Goal: Information Seeking & Learning: Learn about a topic

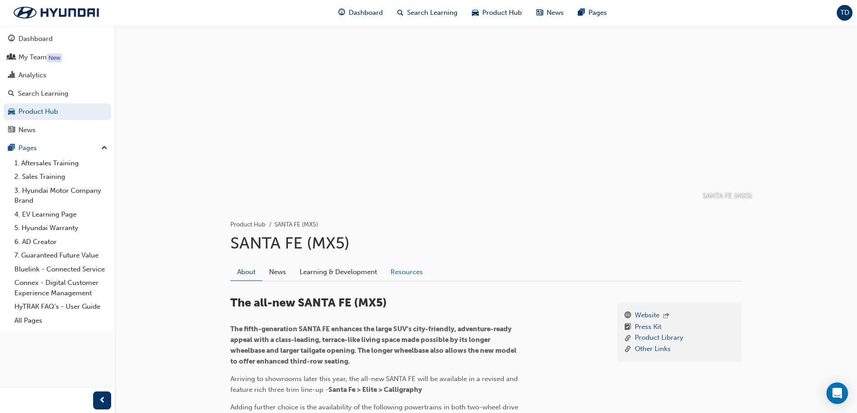
click at [404, 269] on link "Resources" at bounding box center [407, 272] width 46 height 17
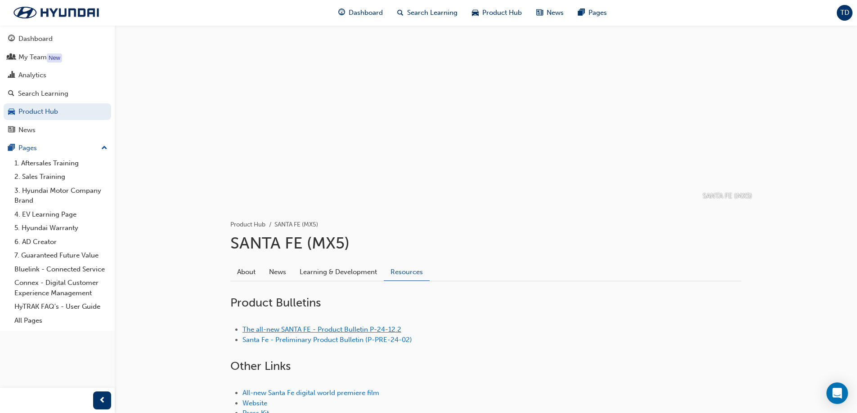
click at [335, 330] on link "The all-new SANTA FE - Product Bulletin P-24-12.2" at bounding box center [321, 330] width 159 height 8
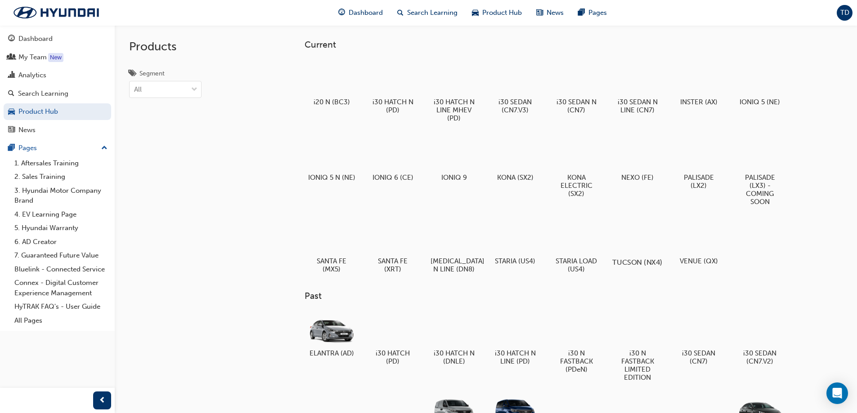
click at [628, 245] on div at bounding box center [637, 237] width 50 height 36
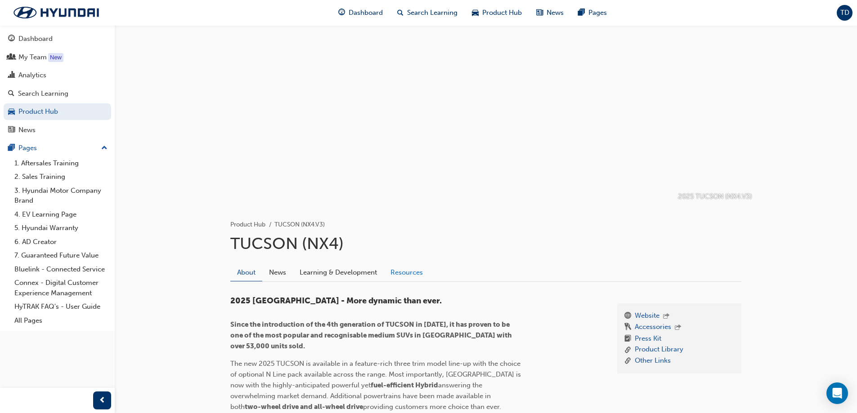
click at [408, 273] on link "Resources" at bounding box center [407, 272] width 46 height 17
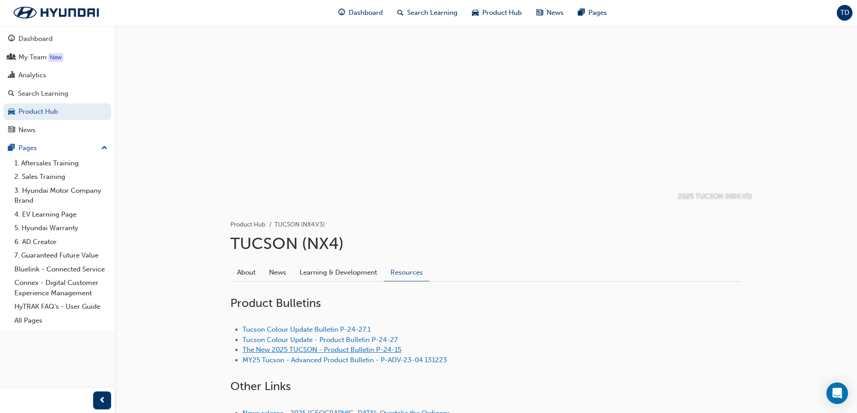
click at [344, 349] on link "The New 2025 TUCSON - Product Bulletin P-24-15" at bounding box center [321, 350] width 159 height 8
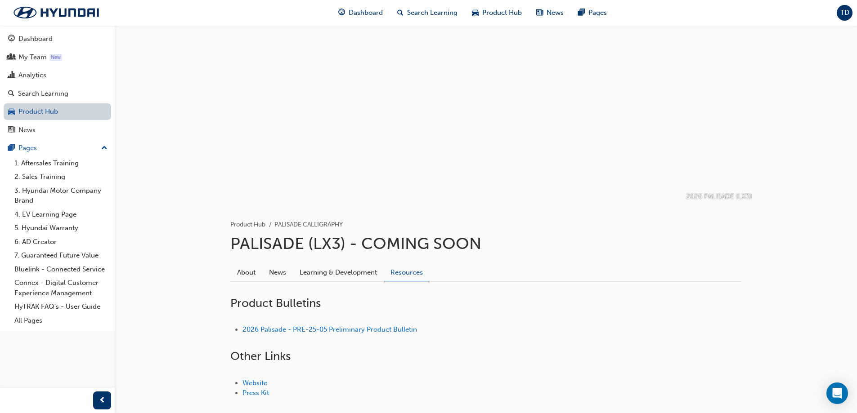
click at [65, 116] on link "Product Hub" at bounding box center [57, 111] width 107 height 17
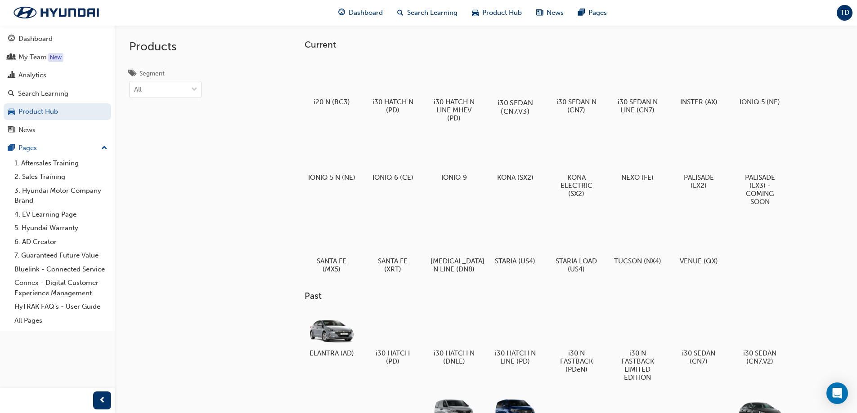
click at [513, 90] on div at bounding box center [515, 77] width 50 height 36
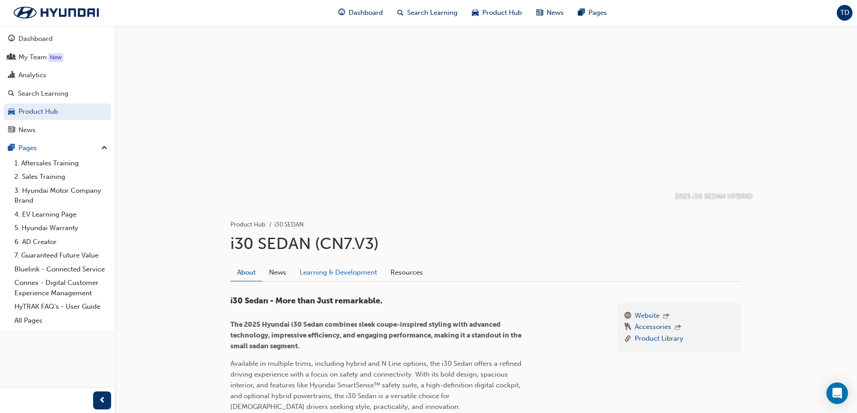
click at [383, 276] on link "Learning & Development" at bounding box center [338, 272] width 91 height 17
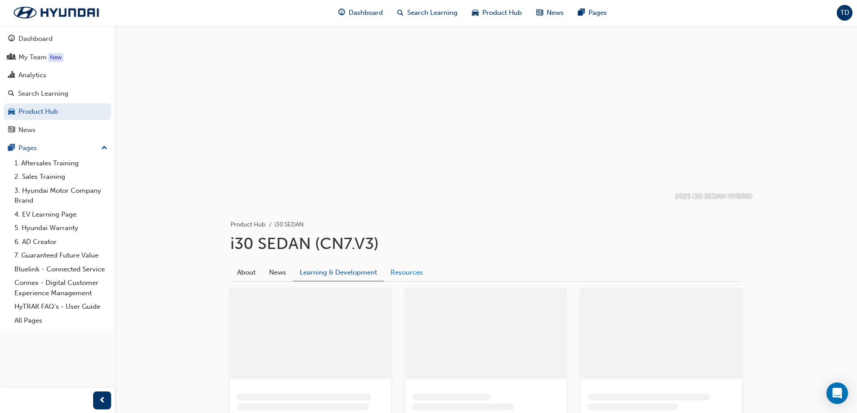
click at [406, 275] on link "Resources" at bounding box center [407, 272] width 46 height 17
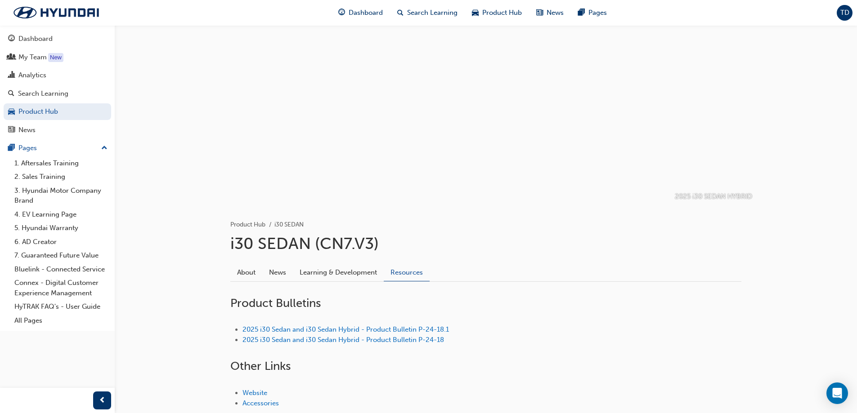
scroll to position [45, 0]
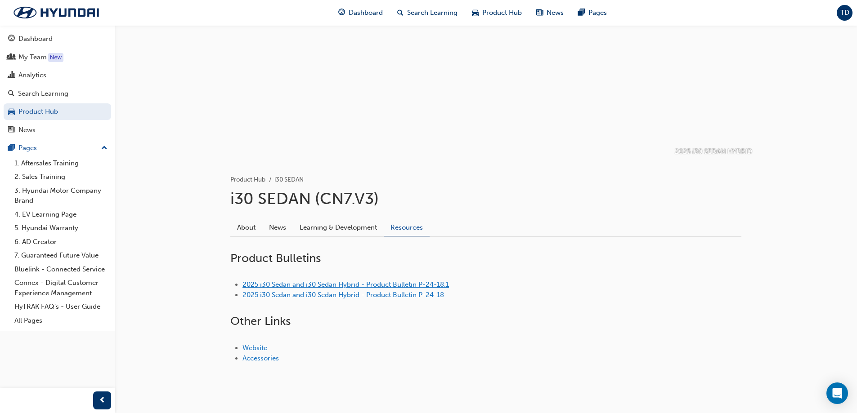
click at [391, 285] on link "2025 i30 Sedan and i30 Sedan Hybrid - Product Bulletin P-24-18.1" at bounding box center [345, 285] width 206 height 8
